Goal: Information Seeking & Learning: Understand process/instructions

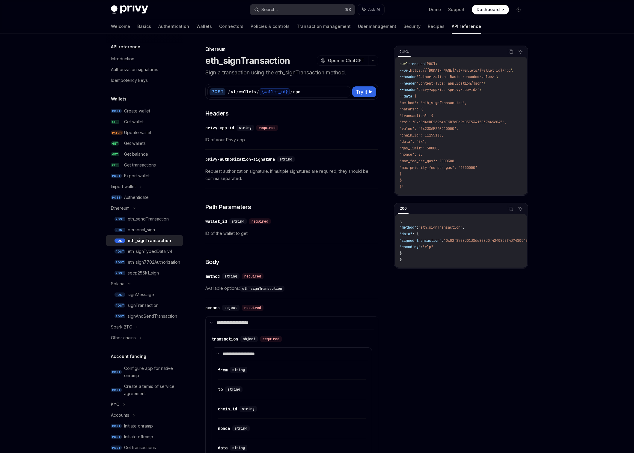
scroll to position [32, 0]
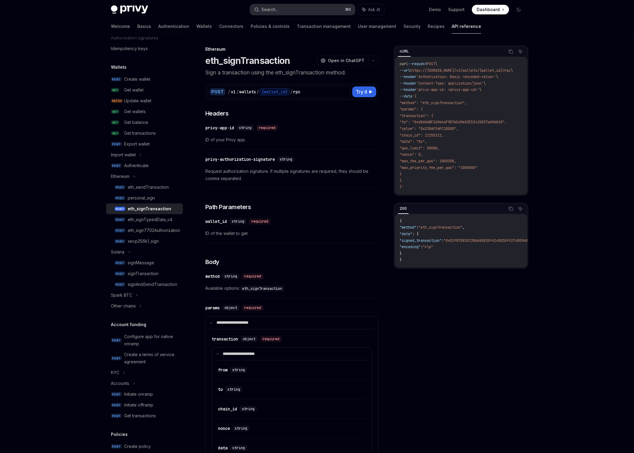
click at [274, 10] on div "Search..." at bounding box center [269, 9] width 17 height 7
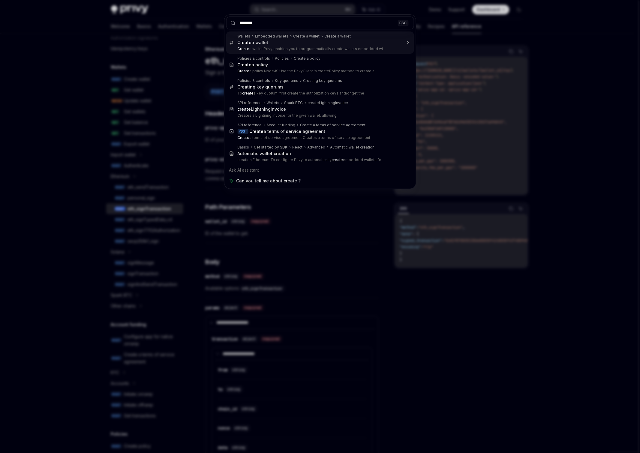
type input "********"
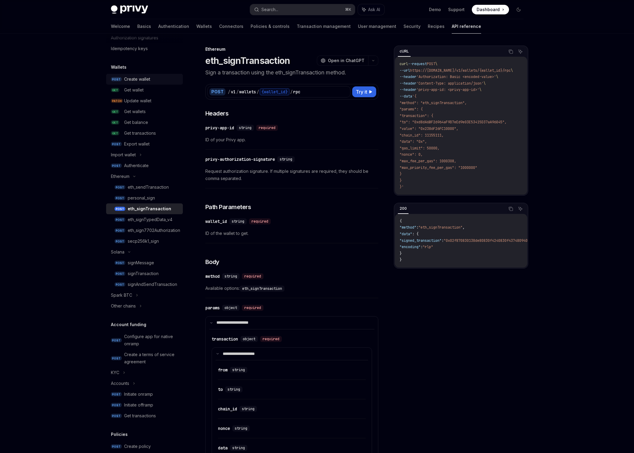
click at [134, 80] on div "Create wallet" at bounding box center [137, 79] width 26 height 7
type textarea "*"
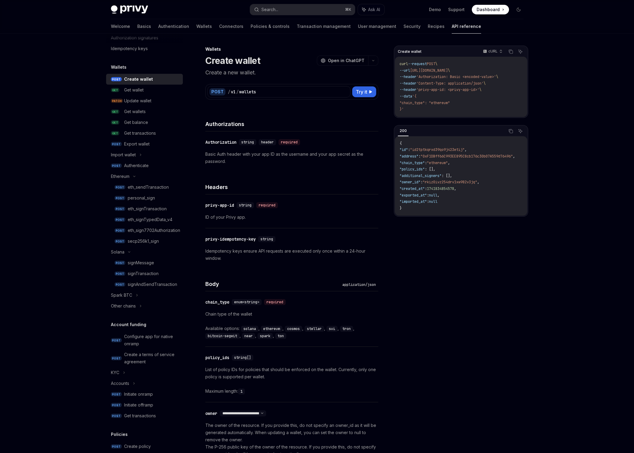
click at [448, 101] on span ""chain_type": "ethereum"" at bounding box center [425, 102] width 50 height 5
click at [447, 102] on span ""chain_type": "ethereum"" at bounding box center [425, 102] width 50 height 5
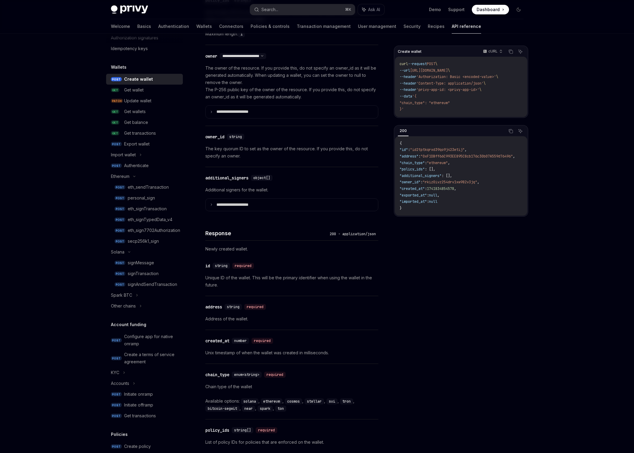
scroll to position [359, 0]
click at [420, 161] on span ""chain_type"" at bounding box center [412, 162] width 25 height 5
copy span "chain_type"
click at [250, 144] on p "The key quorum ID to set as the owner of the resource. If you provide this, do …" at bounding box center [291, 150] width 173 height 14
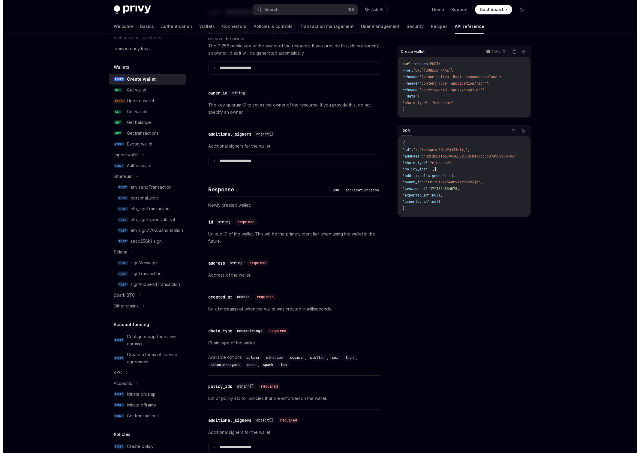
scroll to position [417, 0]
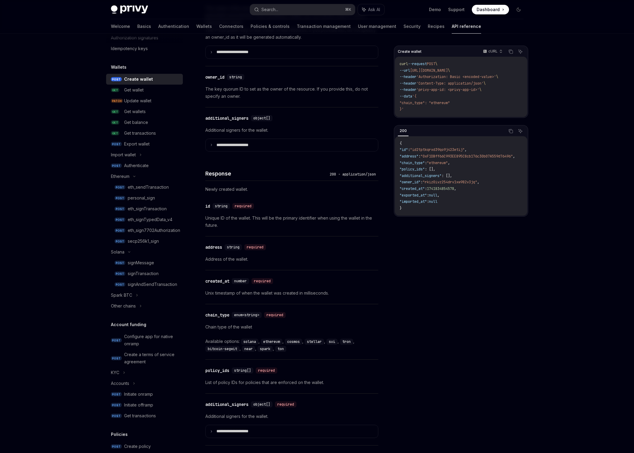
click at [441, 164] on span ""ethereum"" at bounding box center [437, 162] width 21 height 5
copy span "ethereum"
click at [283, 9] on button "Search... ⌘ K" at bounding box center [302, 9] width 105 height 11
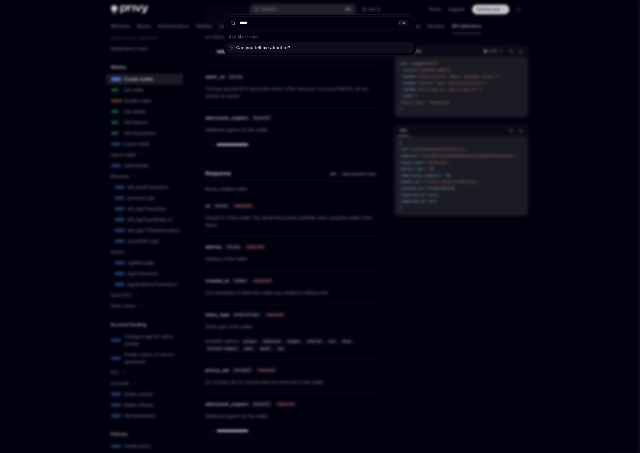
type input "*****"
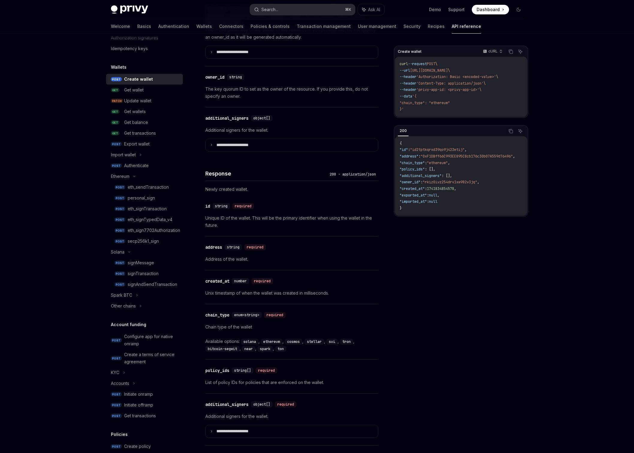
click at [296, 7] on button "Search... ⌘ K" at bounding box center [302, 9] width 105 height 11
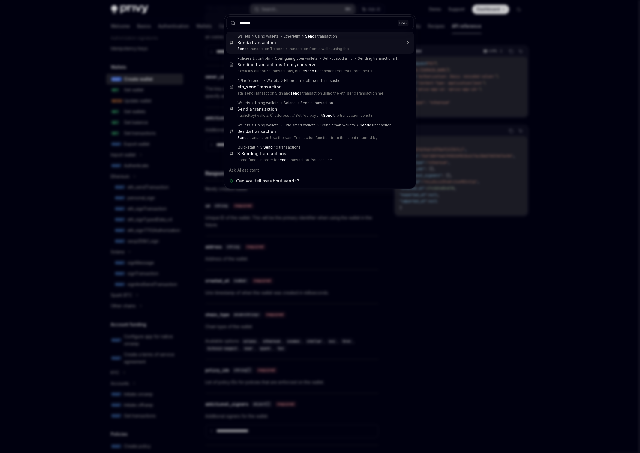
type input "*******"
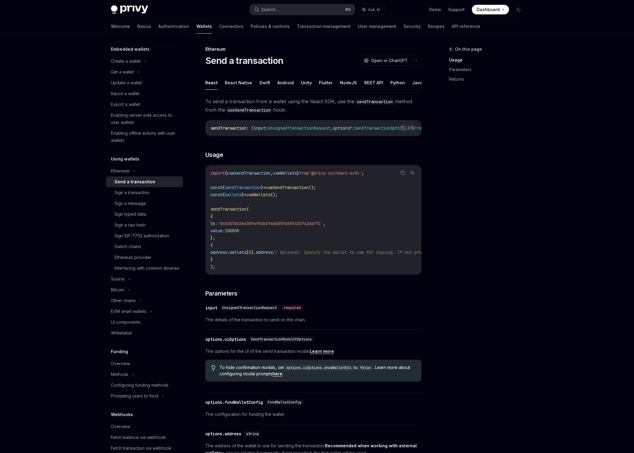
click at [378, 83] on ul "React React Native Swift Android Unity Flutter NodeJS REST API Python Java" at bounding box center [313, 83] width 216 height 14
click at [372, 86] on button "REST API" at bounding box center [373, 83] width 19 height 14
type textarea "*"
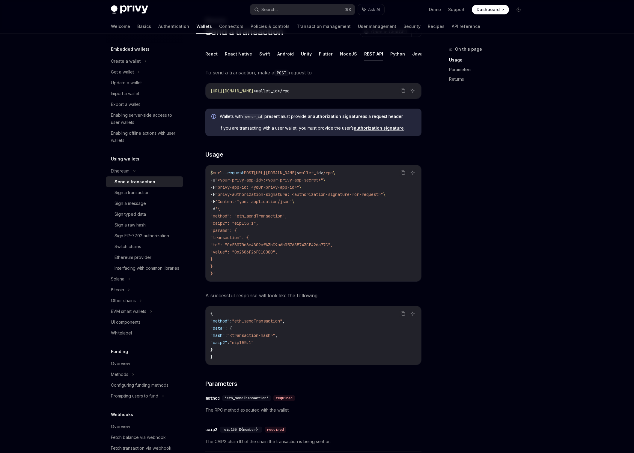
scroll to position [27, 0]
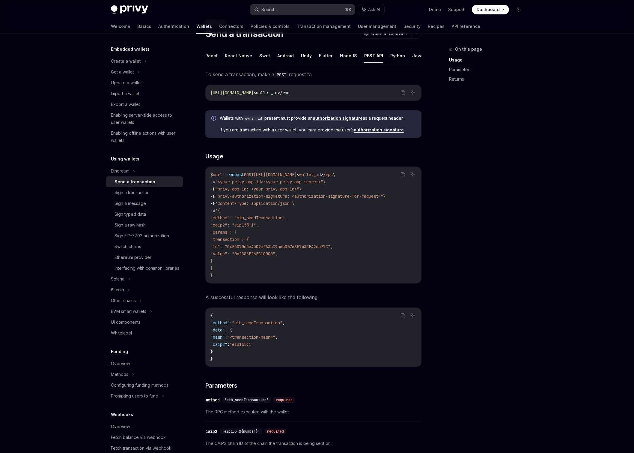
click at [271, 4] on button "Search... ⌘ K" at bounding box center [302, 9] width 105 height 11
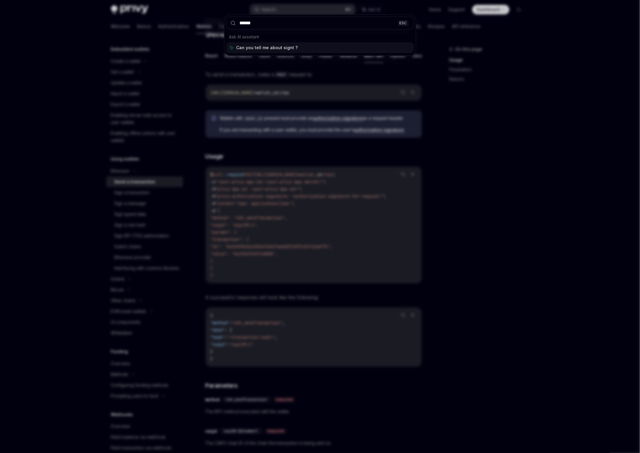
type input "*******"
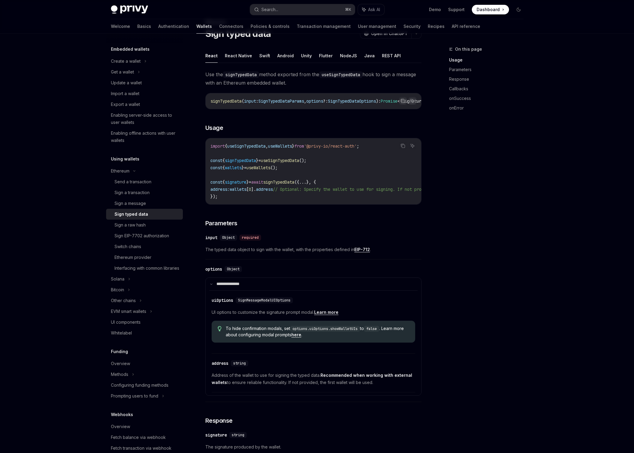
scroll to position [34, 0]
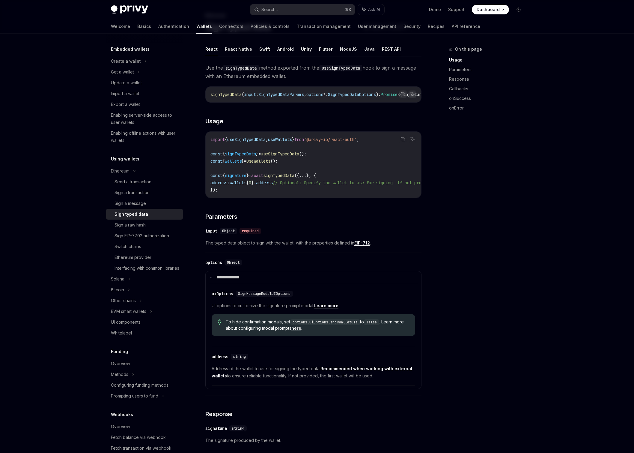
click at [382, 49] on button "REST API" at bounding box center [391, 49] width 19 height 14
type textarea "*"
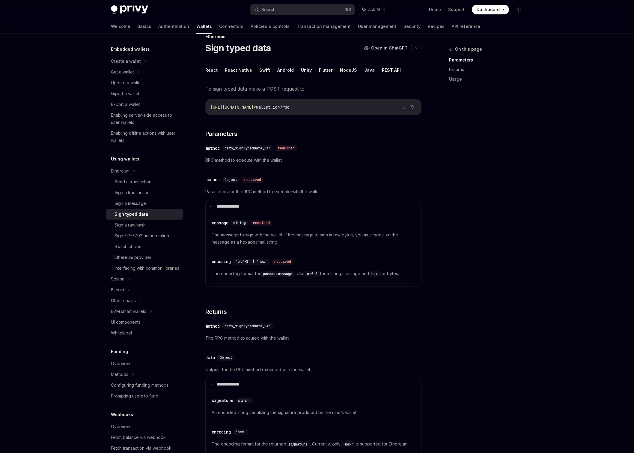
scroll to position [12, 0]
drag, startPoint x: 334, startPoint y: 107, endPoint x: 216, endPoint y: 107, distance: 118.2
click at [210, 104] on div "[URL][DOMAIN_NAME] <wallet_id>/rpc" at bounding box center [314, 108] width 216 height 16
copy span "[URL][DOMAIN_NAME] <wallet_id>/rpc"
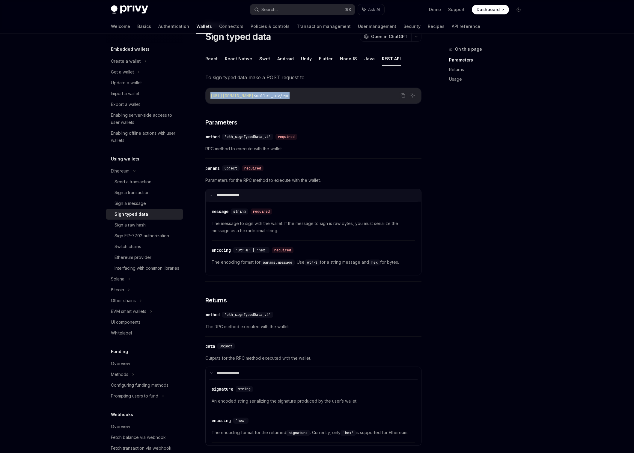
scroll to position [25, 0]
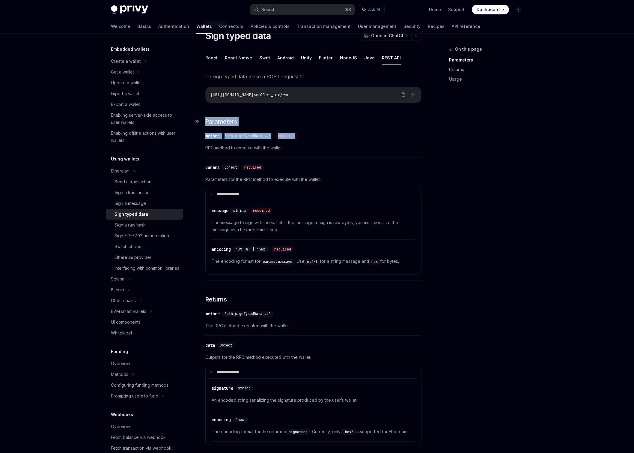
drag, startPoint x: 301, startPoint y: 138, endPoint x: 202, endPoint y: 125, distance: 100.1
click at [205, 125] on div "**********" at bounding box center [313, 454] width 216 height 764
copy div "​ Parameters ​ method 'eth_signTypedData_v4' required"
drag, startPoint x: 410, startPoint y: 261, endPoint x: 199, endPoint y: 167, distance: 230.9
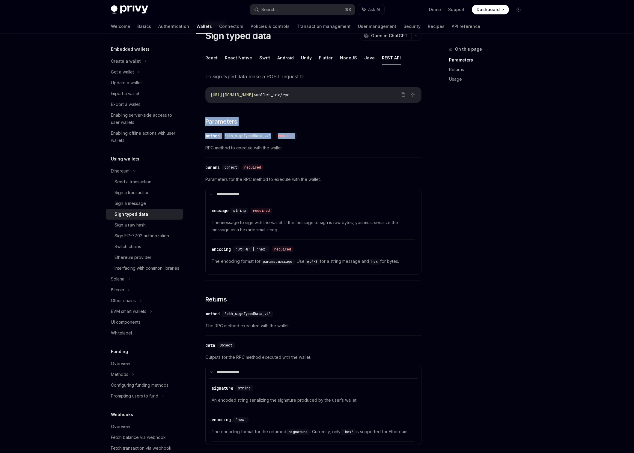
copy div "**********"
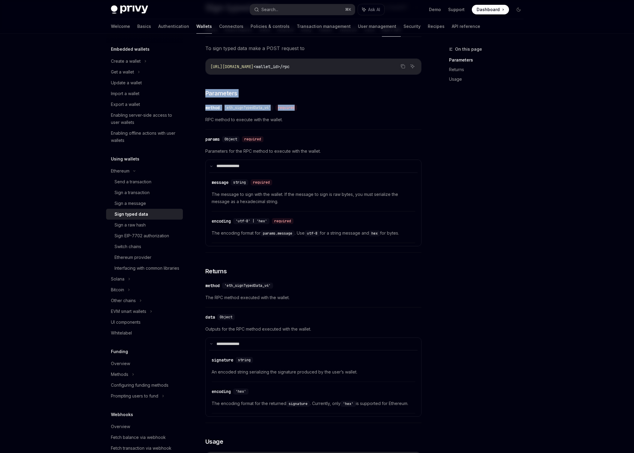
scroll to position [73, 0]
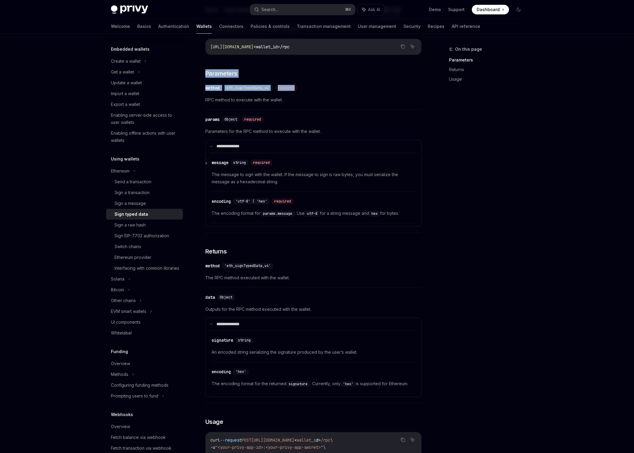
click at [298, 160] on div "​ message string required" at bounding box center [311, 162] width 198 height 7
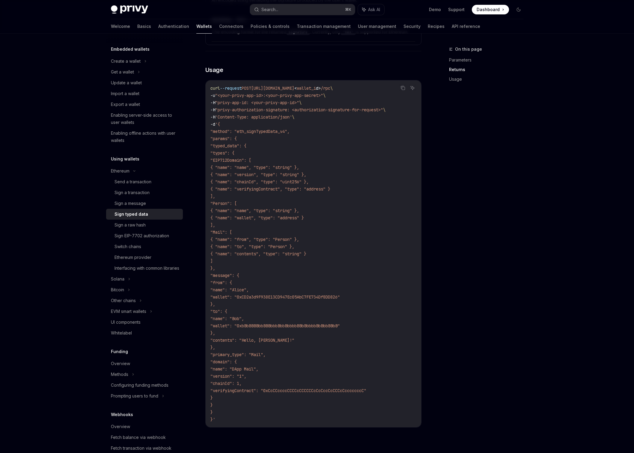
scroll to position [425, 0]
click at [403, 89] on icon "Copy the contents from the code block" at bounding box center [403, 87] width 3 height 3
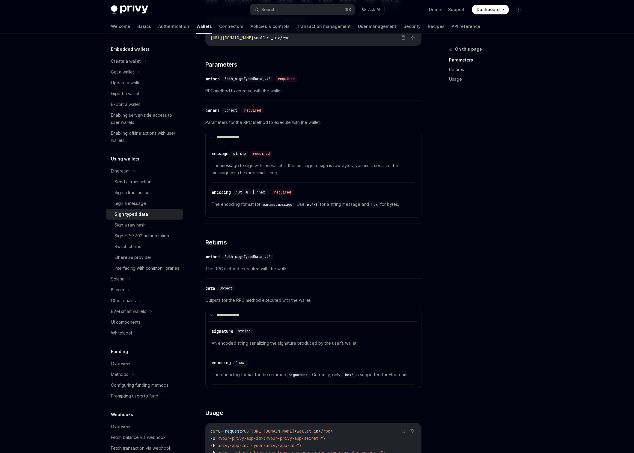
scroll to position [25, 0]
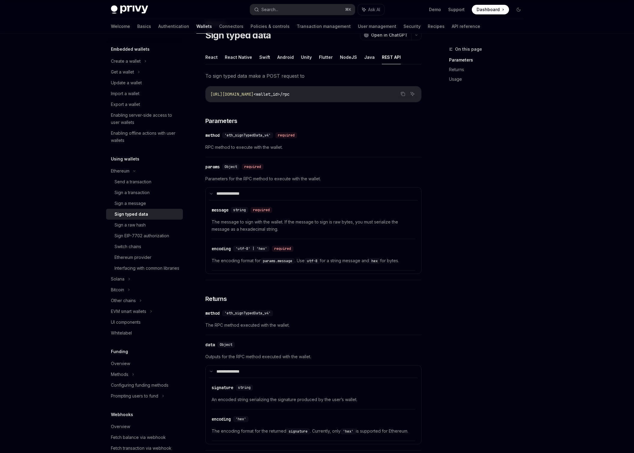
click at [222, 260] on span "The encoding format for params.message . Use utf-8 for a string message and hex…" at bounding box center [314, 260] width 204 height 7
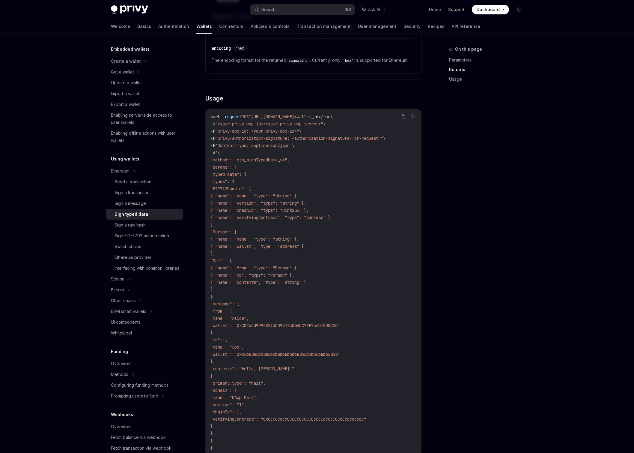
scroll to position [488, 0]
